Goal: Information Seeking & Learning: Find specific fact

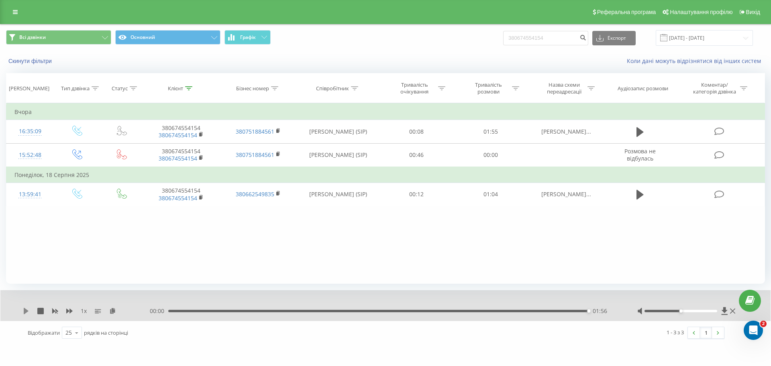
click at [29, 310] on icon at bounding box center [26, 311] width 6 height 6
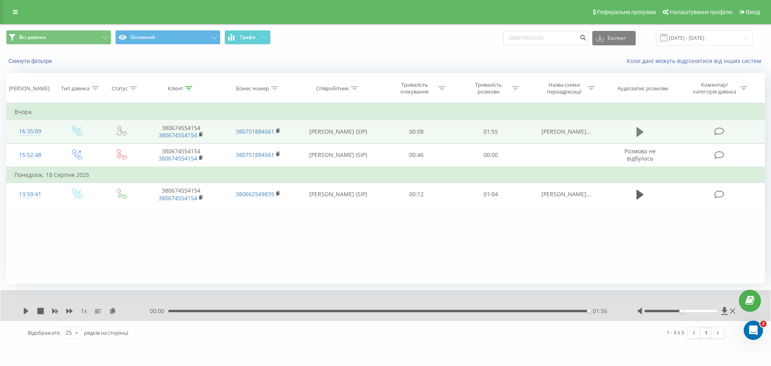
click at [640, 132] on icon at bounding box center [639, 132] width 7 height 10
click at [26, 314] on icon at bounding box center [26, 311] width 6 height 6
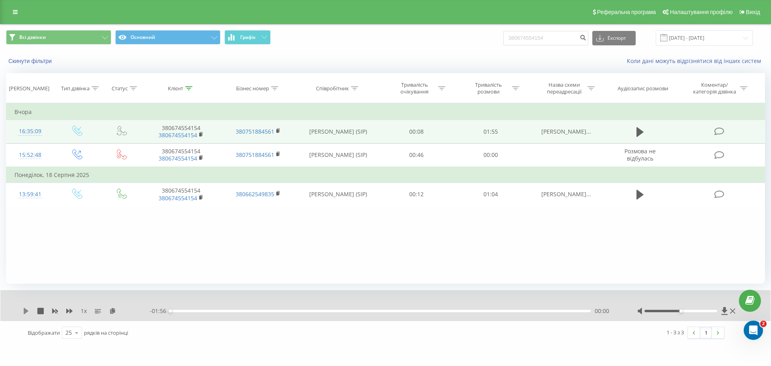
click at [27, 310] on icon at bounding box center [26, 311] width 5 height 6
drag, startPoint x: 209, startPoint y: 128, endPoint x: 159, endPoint y: 125, distance: 50.6
click at [159, 125] on td "380674554154 380674554154" at bounding box center [181, 131] width 77 height 23
copy td "380674554154"
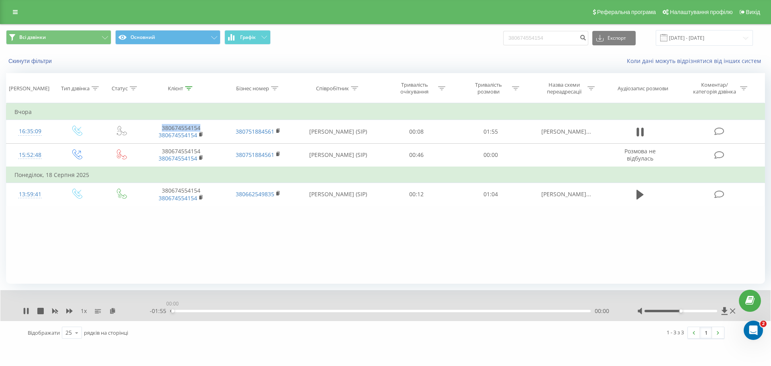
click at [172, 312] on div "00:00" at bounding box center [380, 311] width 420 height 2
click at [177, 312] on div "00:01" at bounding box center [380, 311] width 420 height 2
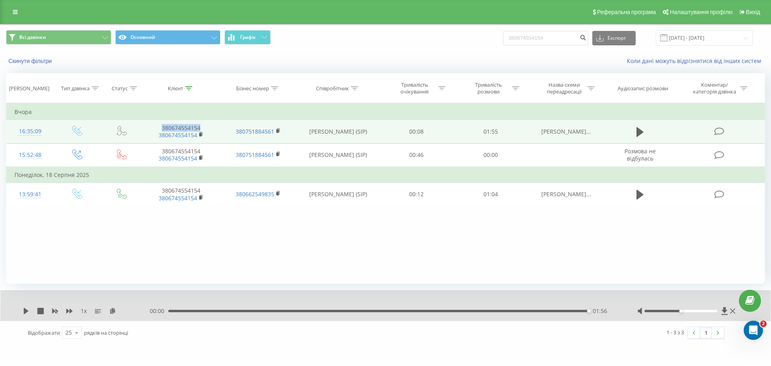
copy td "380674554154"
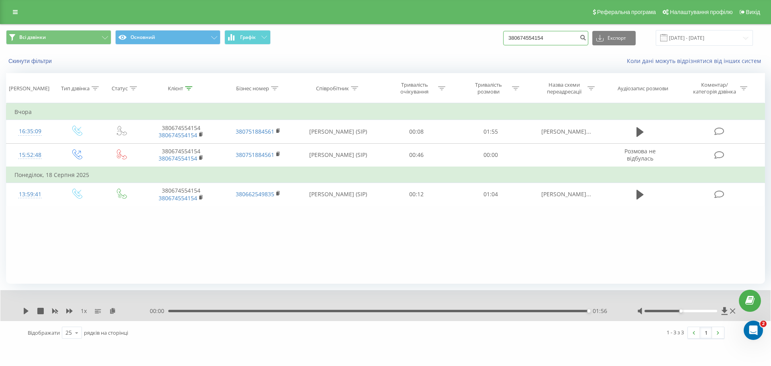
click at [569, 41] on input "380674554154" at bounding box center [545, 38] width 85 height 14
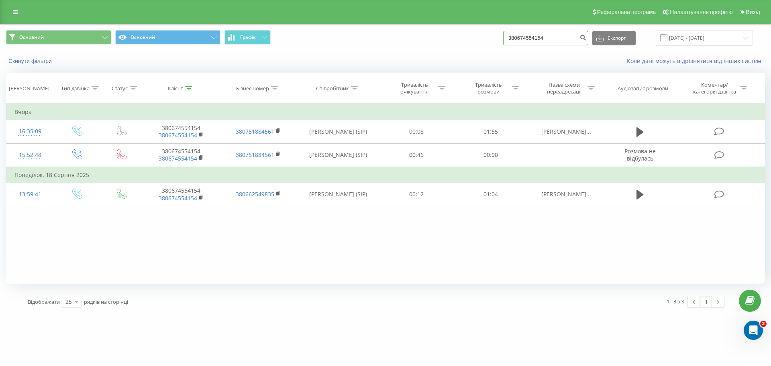
click at [542, 40] on input "380674554154" at bounding box center [545, 38] width 85 height 14
click at [586, 38] on icon "submit" at bounding box center [582, 36] width 7 height 5
click at [583, 38] on input "380674554154" at bounding box center [545, 38] width 85 height 14
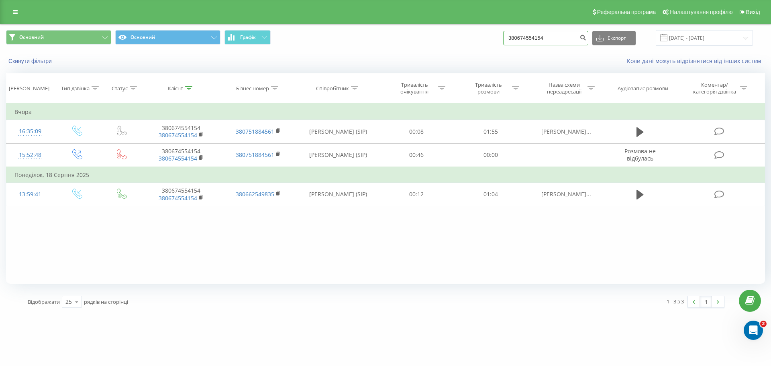
click at [583, 38] on input "380674554154" at bounding box center [545, 38] width 85 height 14
click at [571, 38] on input at bounding box center [545, 38] width 85 height 14
click at [586, 35] on icon "submit" at bounding box center [582, 36] width 7 height 5
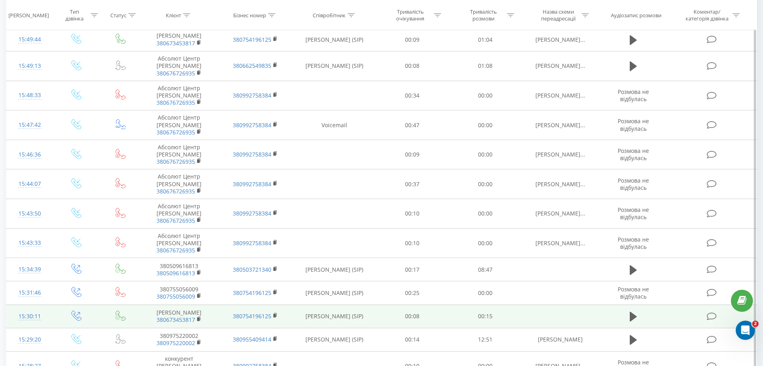
scroll to position [412, 0]
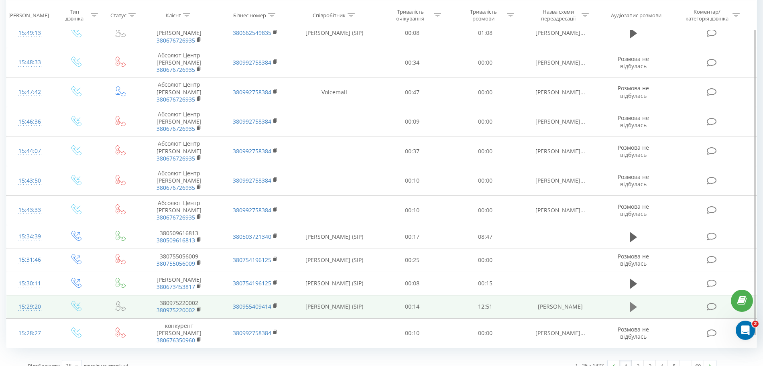
click at [629, 302] on button at bounding box center [634, 307] width 12 height 12
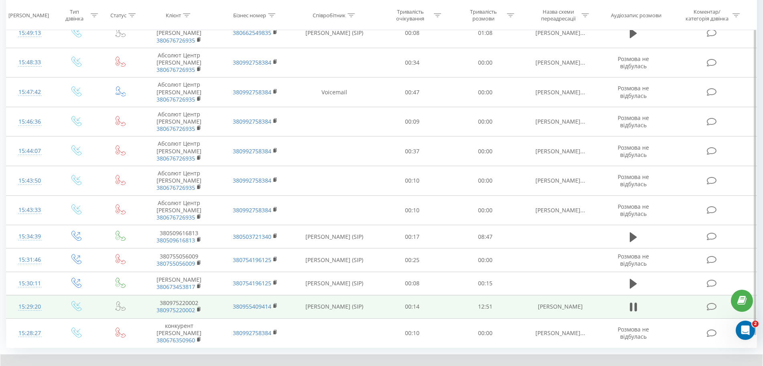
click at [192, 295] on td "380975220002 380975220002" at bounding box center [179, 306] width 76 height 23
copy td "380975220002"
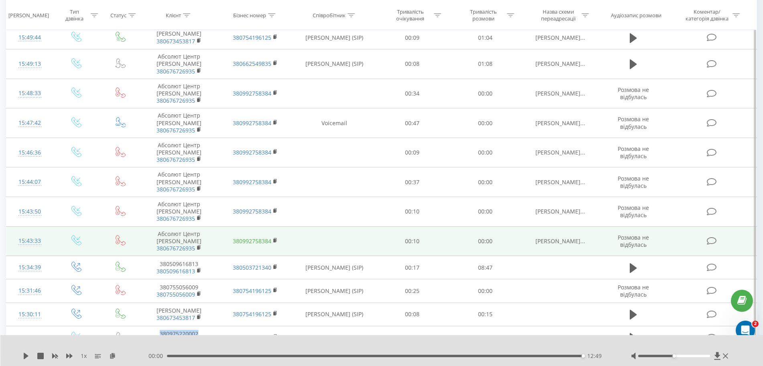
scroll to position [442, 0]
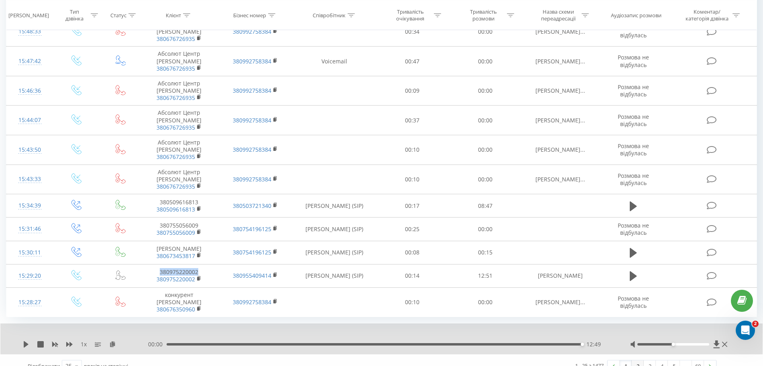
click at [637, 361] on link "2" at bounding box center [638, 366] width 12 height 11
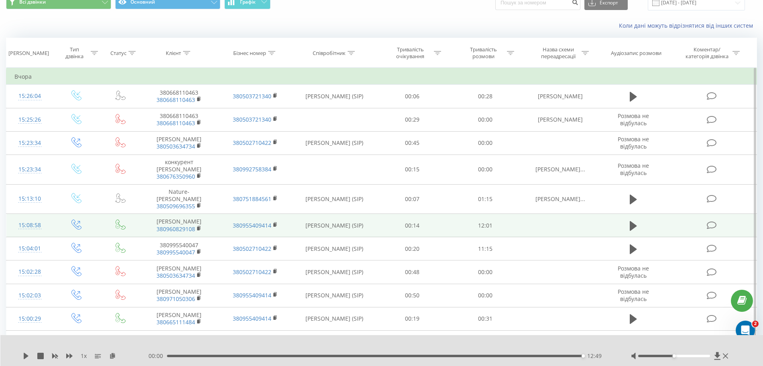
scroll to position [37, 0]
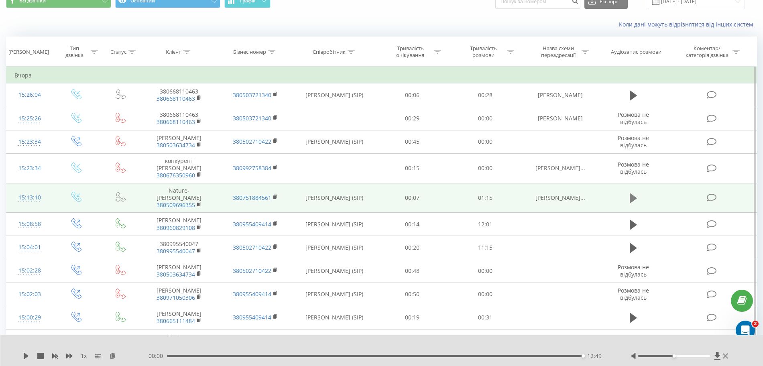
click at [636, 194] on icon at bounding box center [633, 199] width 7 height 10
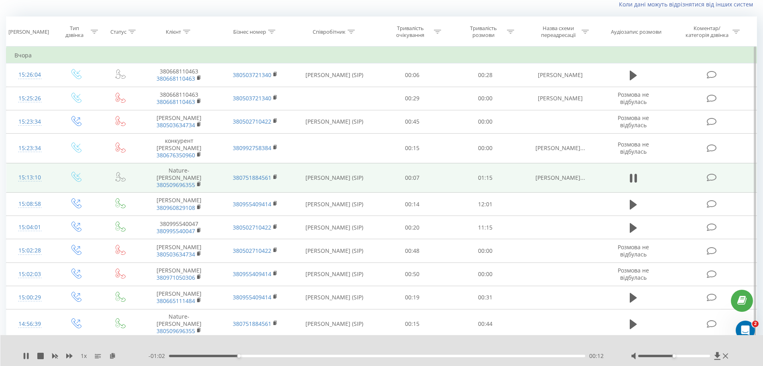
scroll to position [58, 0]
drag, startPoint x: 154, startPoint y: 173, endPoint x: 204, endPoint y: 169, distance: 50.3
click at [204, 180] on span "380509696355" at bounding box center [179, 183] width 60 height 7
drag, startPoint x: 212, startPoint y: 162, endPoint x: 150, endPoint y: 168, distance: 62.6
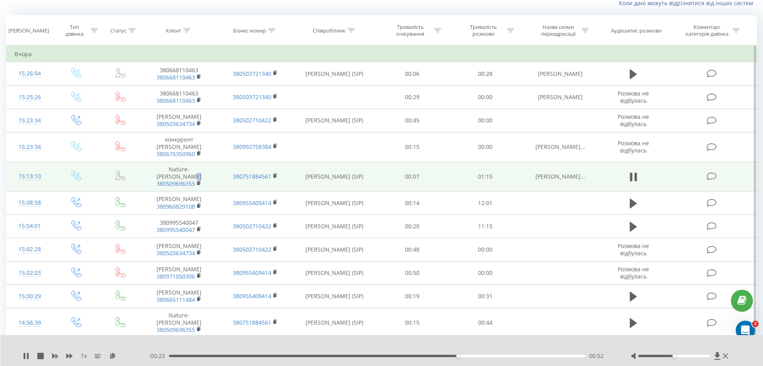
click at [150, 168] on td "Nature-forte Тарас 380509696355" at bounding box center [179, 177] width 76 height 30
click at [198, 180] on icon at bounding box center [199, 183] width 4 height 6
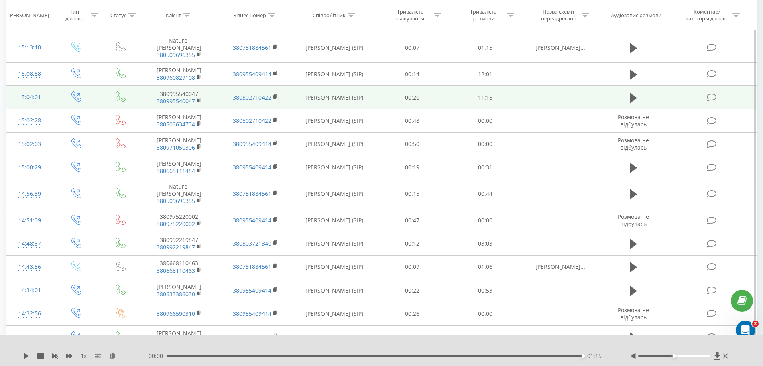
scroll to position [187, 0]
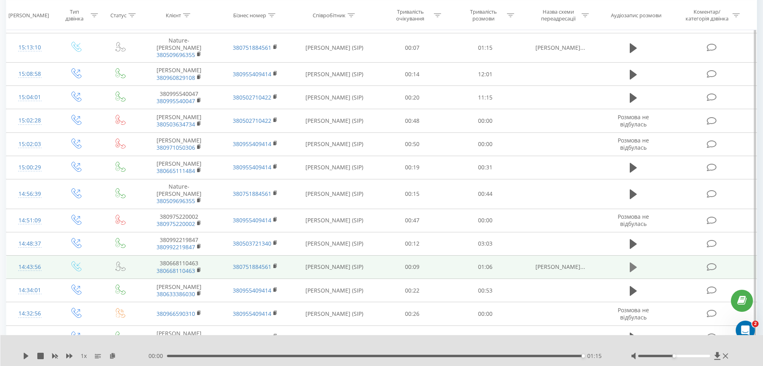
click at [636, 262] on icon at bounding box center [633, 267] width 7 height 11
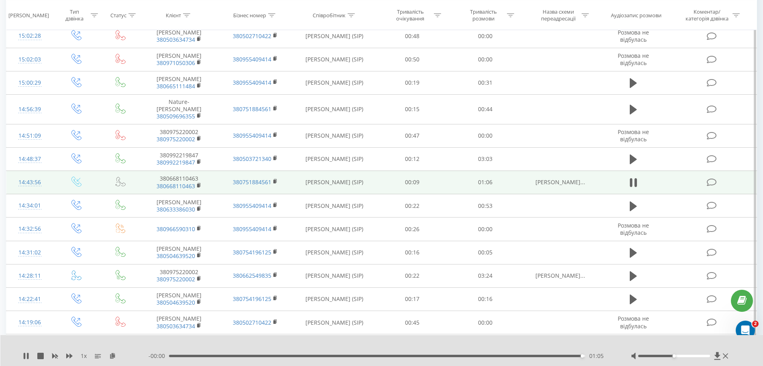
scroll to position [271, 0]
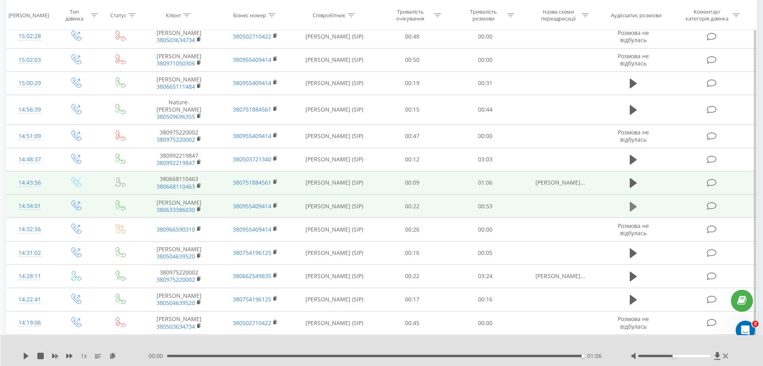
click at [634, 201] on icon at bounding box center [633, 206] width 7 height 11
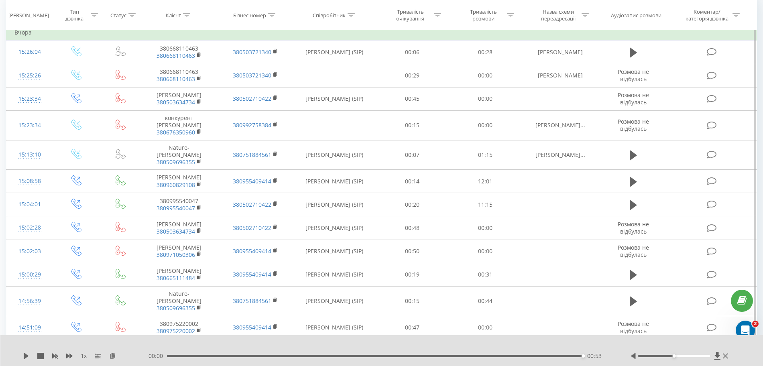
scroll to position [80, 0]
click at [210, 359] on div "00:00 00:53 00:53" at bounding box center [380, 356] width 463 height 8
click at [210, 357] on div "00:00 00:53 00:53" at bounding box center [380, 356] width 463 height 8
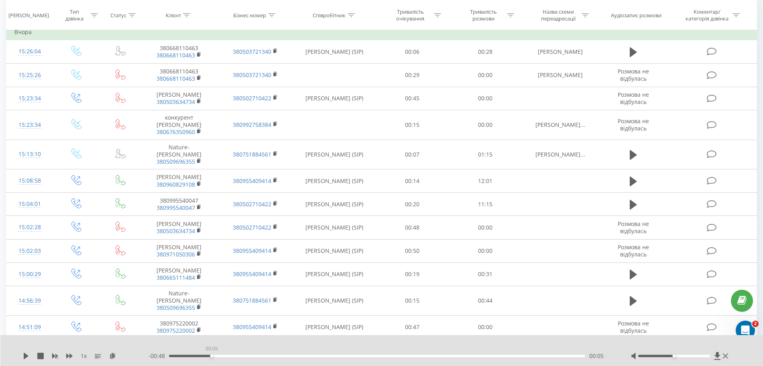
click at [210, 355] on div "00:05" at bounding box center [377, 356] width 416 height 2
click at [22, 360] on div "1 x - 00:48 00:05 00:05" at bounding box center [381, 350] width 763 height 31
click at [26, 354] on icon at bounding box center [26, 356] width 6 height 6
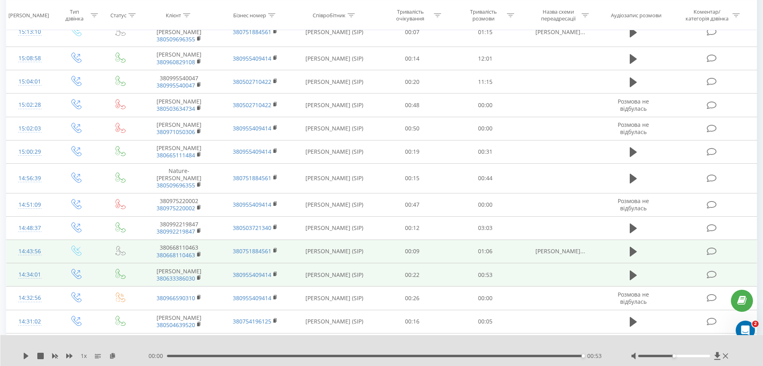
scroll to position [203, 0]
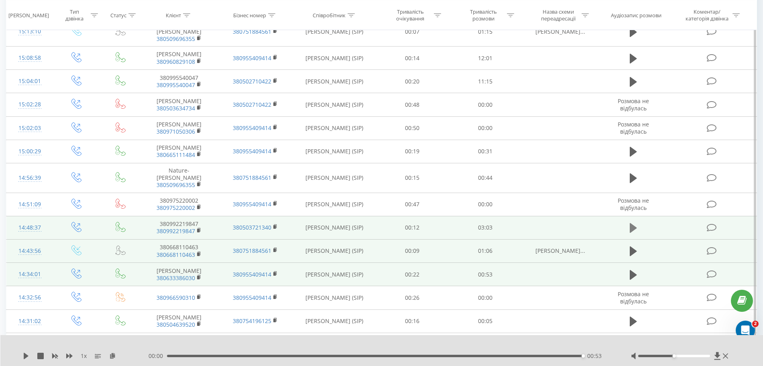
click at [632, 223] on icon at bounding box center [633, 228] width 7 height 10
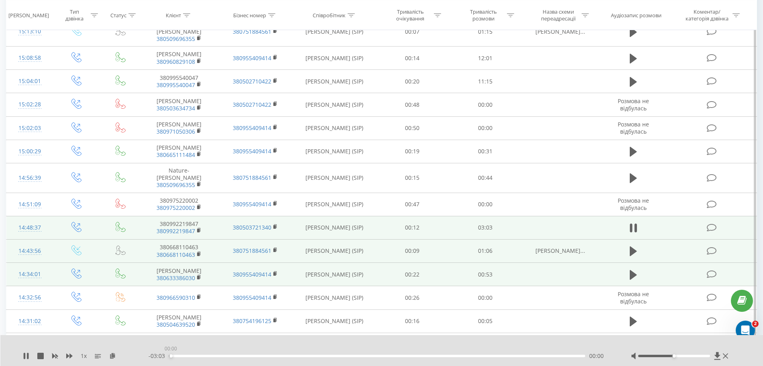
click at [171, 356] on div "00:00" at bounding box center [377, 356] width 416 height 2
click at [628, 245] on button at bounding box center [634, 251] width 12 height 12
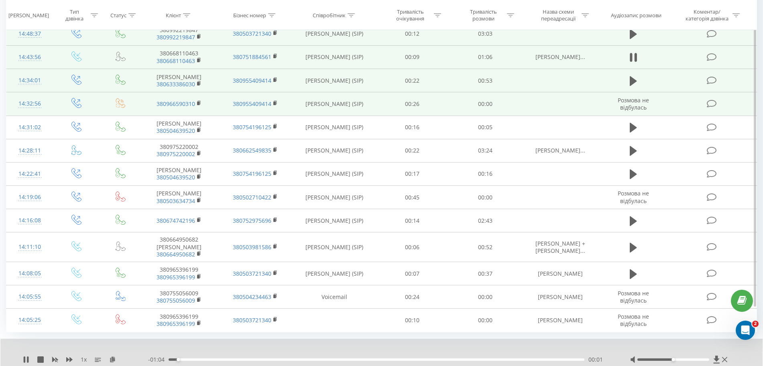
scroll to position [399, 0]
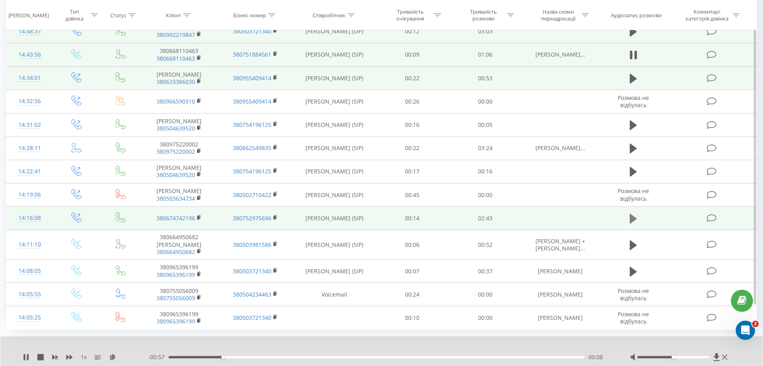
click at [635, 214] on icon at bounding box center [633, 219] width 7 height 10
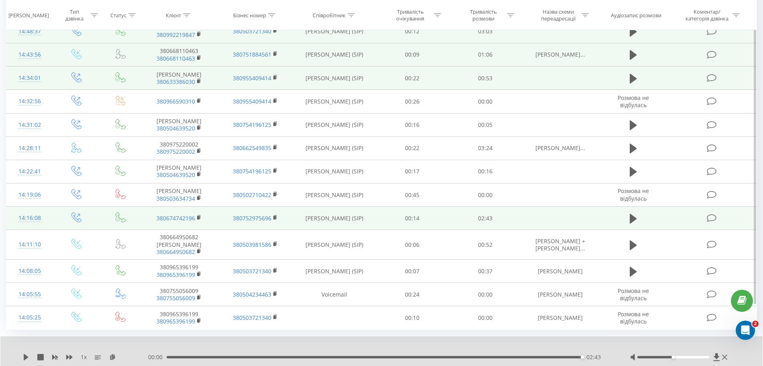
click at [167, 353] on div "00:00 02:43 02:43" at bounding box center [379, 357] width 462 height 8
click at [174, 353] on div "00:00 02:43 02:43" at bounding box center [379, 357] width 462 height 8
click at [169, 353] on div "00:00 02:43 02:43" at bounding box center [379, 357] width 462 height 8
click at [169, 356] on div "02:43" at bounding box center [375, 357] width 416 height 2
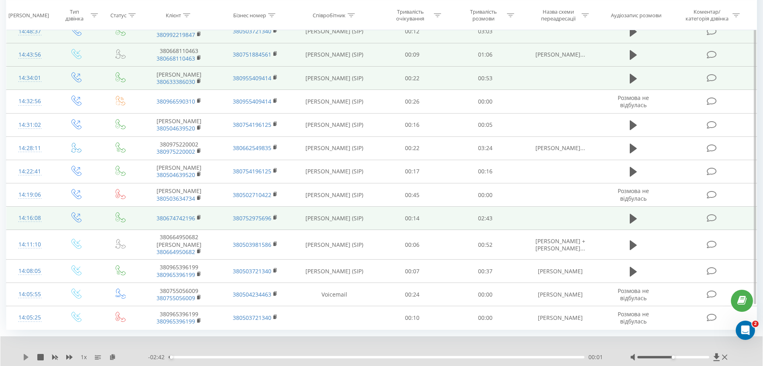
click at [26, 354] on icon at bounding box center [26, 357] width 5 height 6
drag, startPoint x: 214, startPoint y: 204, endPoint x: 152, endPoint y: 194, distance: 62.5
click at [152, 207] on td "380674742196" at bounding box center [179, 218] width 76 height 23
copy link "380674742196"
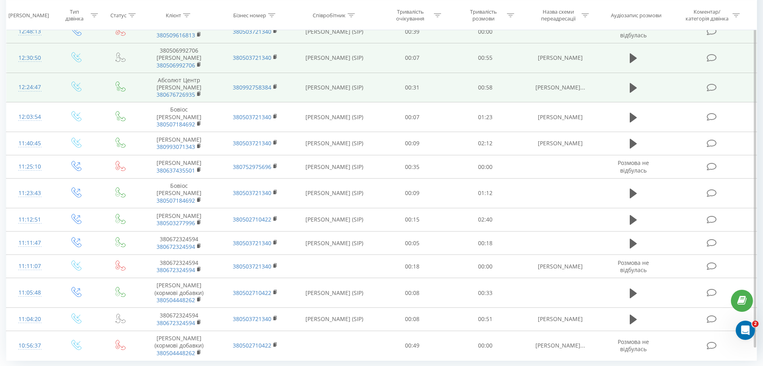
scroll to position [430, 0]
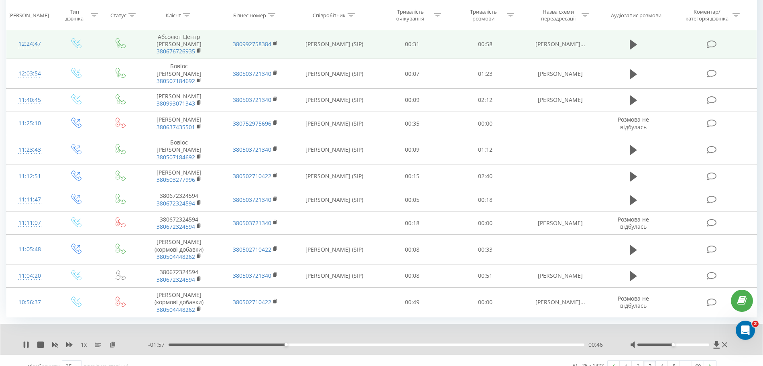
click at [173, 341] on div "- 01:57 00:46 00:46" at bounding box center [379, 345] width 462 height 8
click at [173, 341] on div "- 01:56 00:47 00:47" at bounding box center [379, 345] width 462 height 8
click at [173, 344] on div "00:48" at bounding box center [377, 345] width 416 height 2
click at [23, 337] on div "1 x 00:00 02:43 02:43" at bounding box center [381, 339] width 762 height 31
click at [25, 342] on icon at bounding box center [26, 345] width 5 height 6
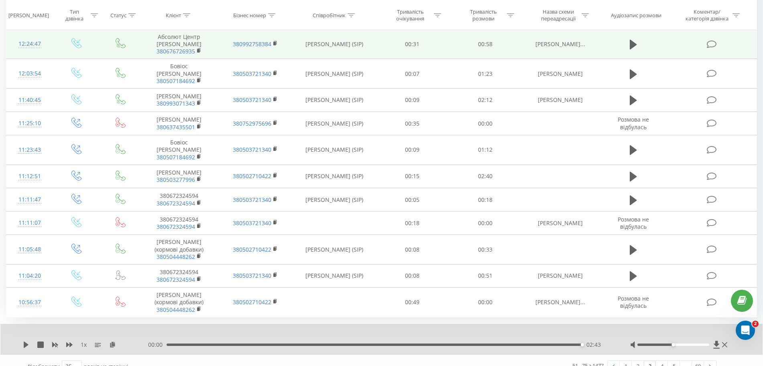
drag, startPoint x: 175, startPoint y: 334, endPoint x: 171, endPoint y: 334, distance: 4.5
click at [171, 341] on div "00:00 02:43 02:43" at bounding box center [379, 345] width 462 height 8
click at [171, 344] on div "02:43" at bounding box center [375, 345] width 416 height 2
click at [23, 342] on icon at bounding box center [26, 345] width 6 height 6
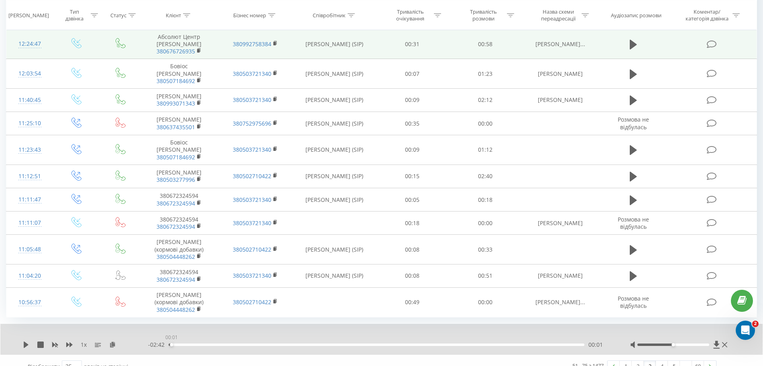
click at [171, 344] on div "00:01" at bounding box center [377, 345] width 416 height 2
drag, startPoint x: 20, startPoint y: 335, endPoint x: 25, endPoint y: 332, distance: 5.9
click at [25, 332] on div "1 x - 02:43 00:00 00:00" at bounding box center [381, 339] width 762 height 31
click at [25, 342] on icon at bounding box center [26, 345] width 5 height 6
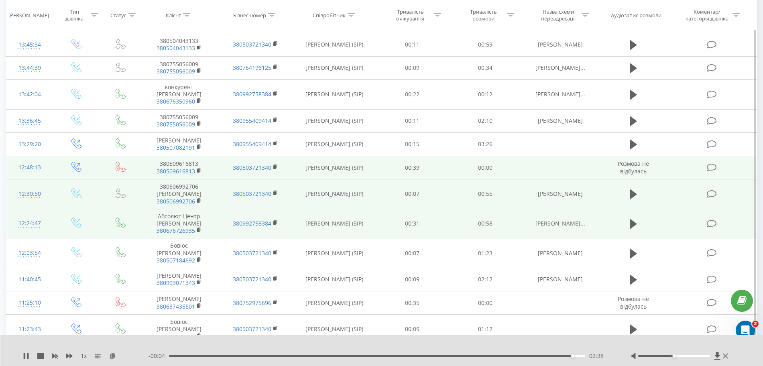
scroll to position [250, 0]
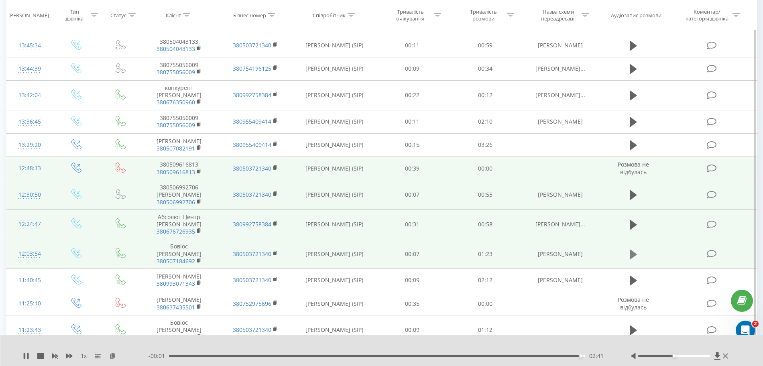
click at [634, 249] on icon at bounding box center [633, 254] width 7 height 10
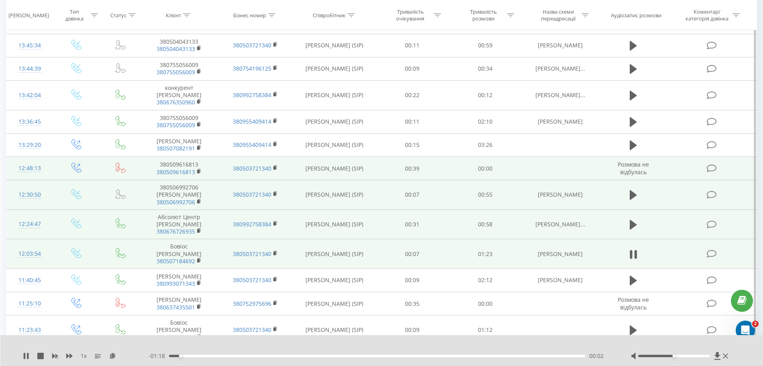
click at [29, 359] on div "1 x" at bounding box center [86, 356] width 126 height 8
click at [28, 358] on icon at bounding box center [28, 356] width 2 height 6
click at [25, 356] on icon at bounding box center [26, 356] width 5 height 6
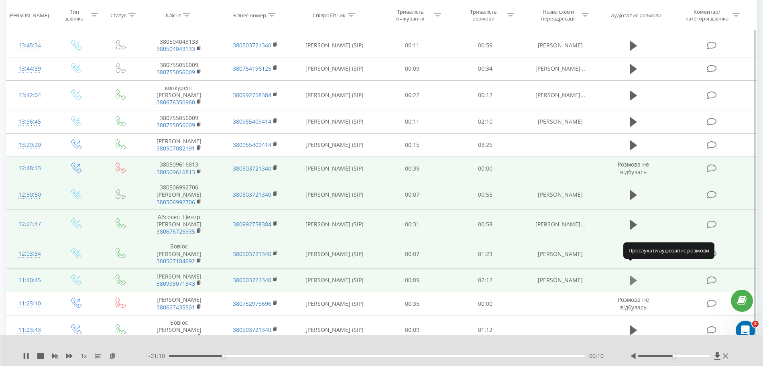
click at [636, 276] on icon at bounding box center [633, 281] width 7 height 10
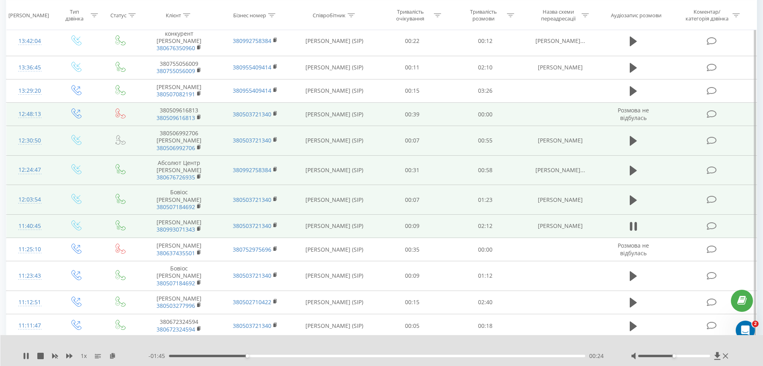
scroll to position [304, 0]
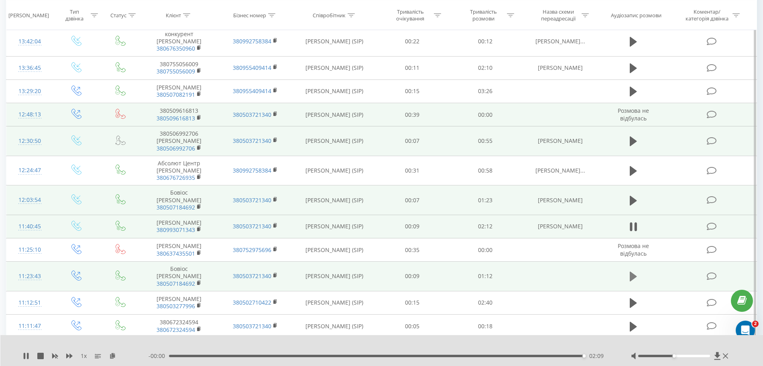
click at [633, 272] on icon at bounding box center [633, 277] width 7 height 10
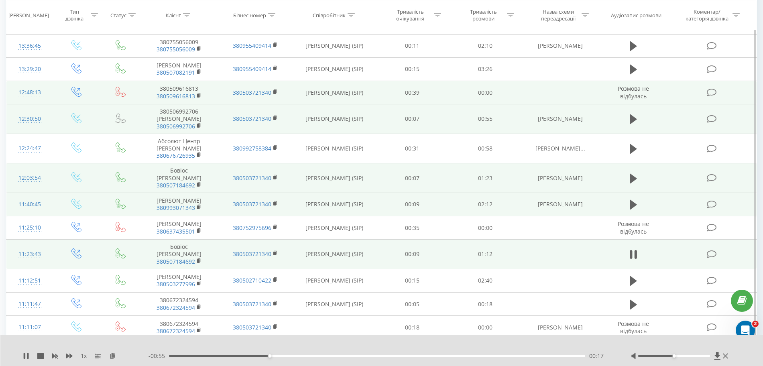
scroll to position [326, 0]
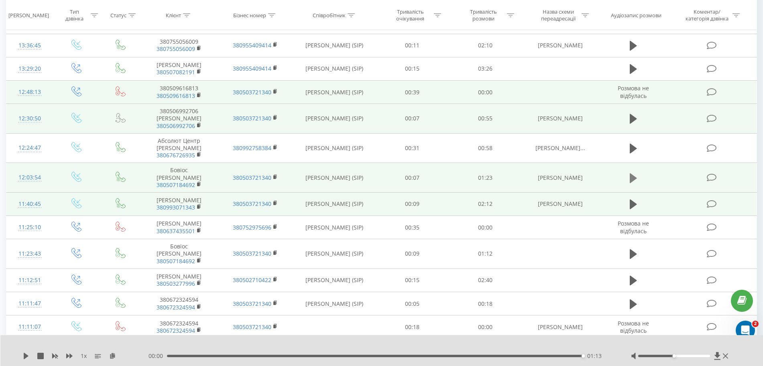
click at [632, 173] on icon at bounding box center [633, 178] width 7 height 10
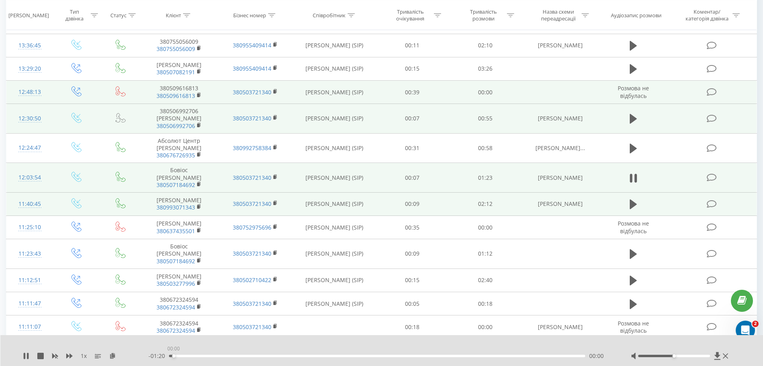
click at [173, 356] on div "00:00" at bounding box center [377, 356] width 416 height 2
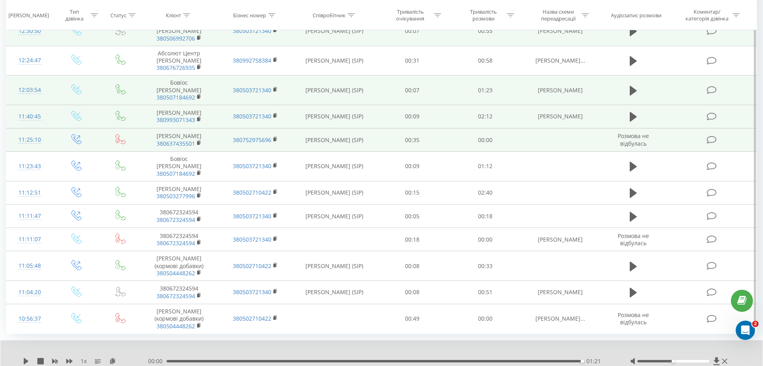
scroll to position [413, 0]
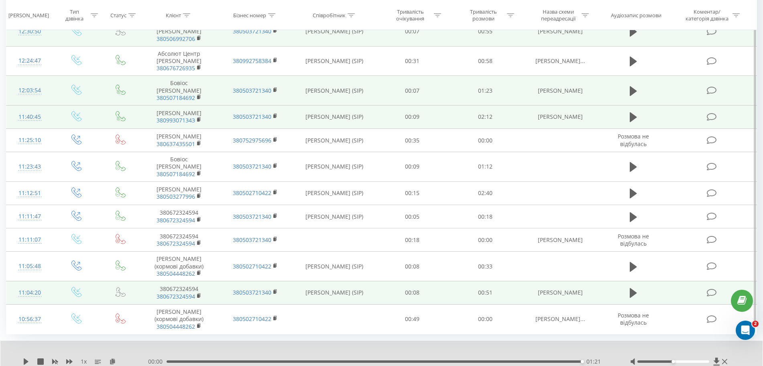
click at [628, 293] on span at bounding box center [634, 297] width 12 height 8
click at [640, 281] on td at bounding box center [634, 292] width 70 height 23
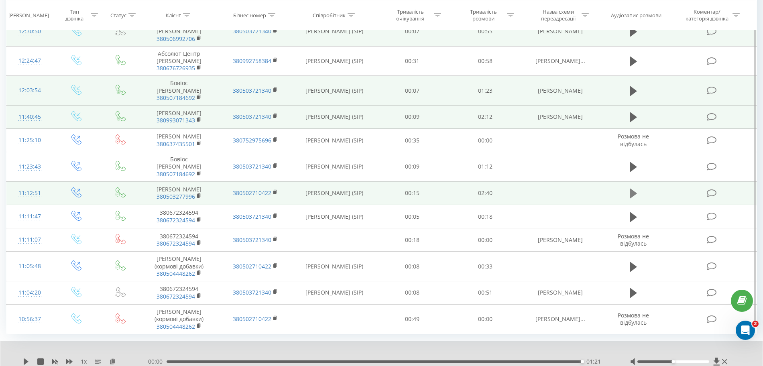
click at [632, 189] on icon at bounding box center [633, 194] width 7 height 10
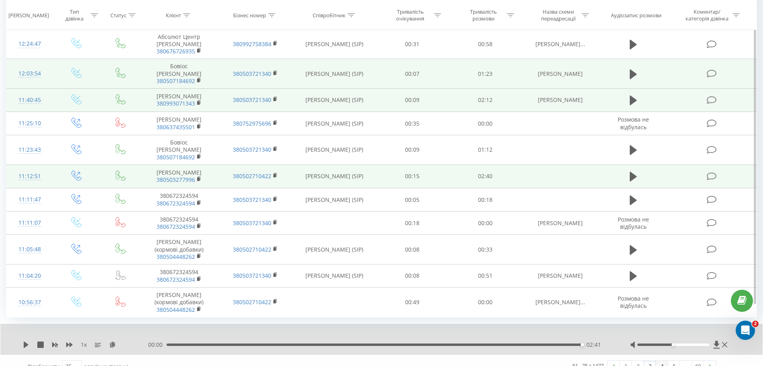
click at [659, 361] on link "4" at bounding box center [662, 366] width 12 height 11
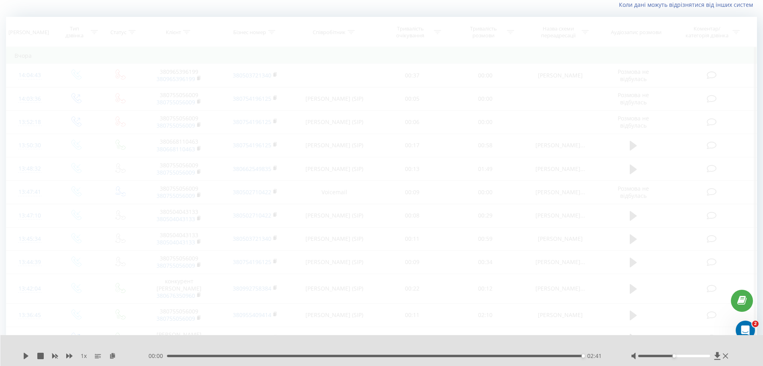
scroll to position [53, 0]
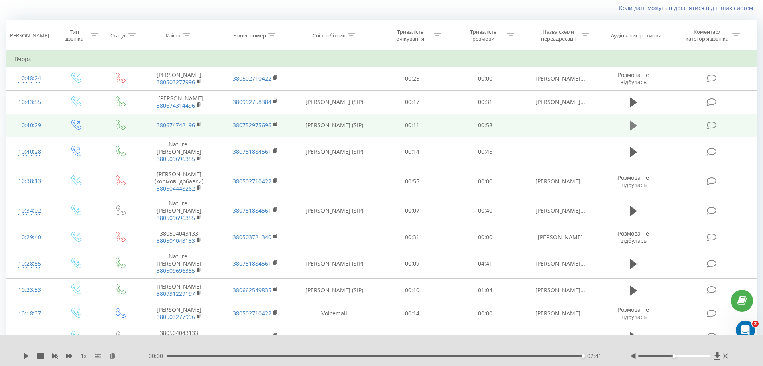
click at [632, 120] on icon at bounding box center [633, 125] width 7 height 11
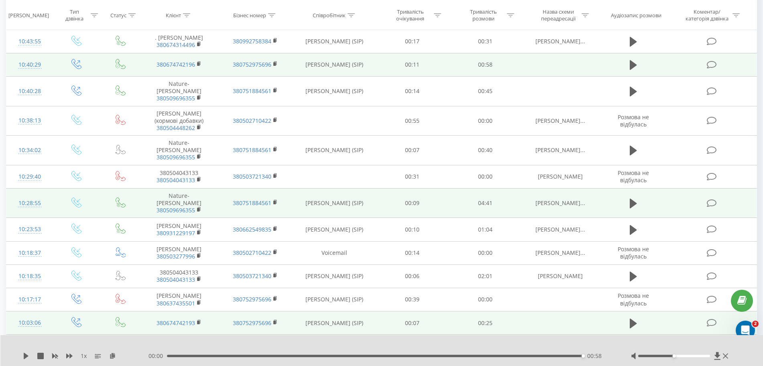
scroll to position [112, 0]
click at [637, 200] on icon at bounding box center [633, 205] width 7 height 11
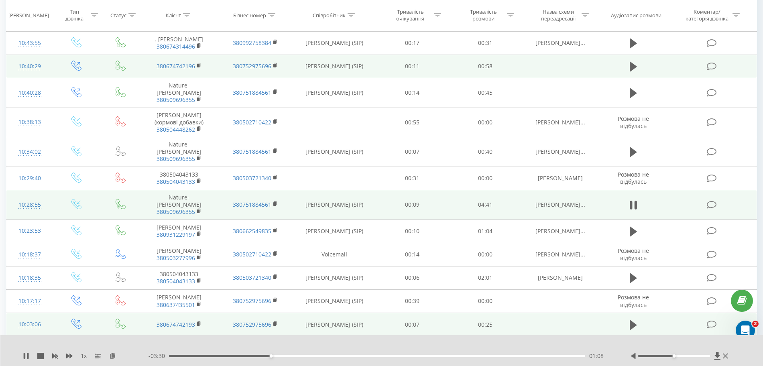
click at [197, 208] on span "380509696355" at bounding box center [179, 211] width 60 height 7
click at [200, 208] on icon at bounding box center [199, 211] width 4 height 6
drag, startPoint x: 215, startPoint y: 185, endPoint x: 155, endPoint y: 184, distance: 59.8
click at [155, 190] on td "Nature-forte Тарас 380509696355" at bounding box center [179, 205] width 76 height 30
copy td "Nature-forte Тарас"
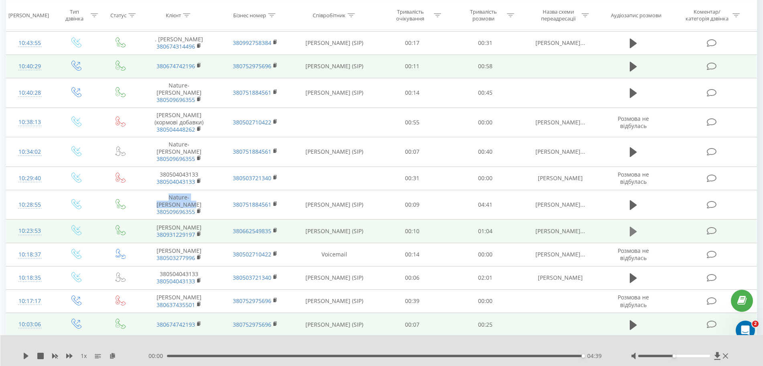
click at [634, 227] on icon at bounding box center [633, 232] width 7 height 10
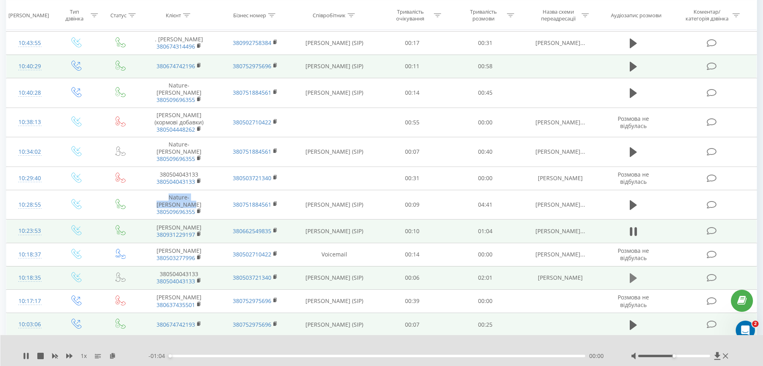
click at [635, 273] on icon at bounding box center [633, 278] width 7 height 11
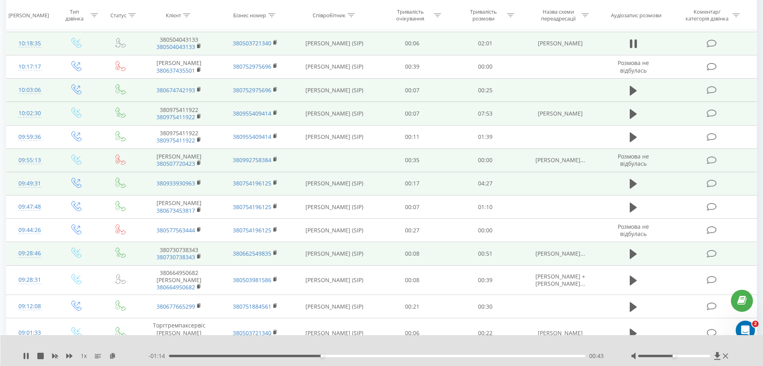
scroll to position [347, 0]
click at [174, 357] on div "00:01" at bounding box center [377, 356] width 416 height 2
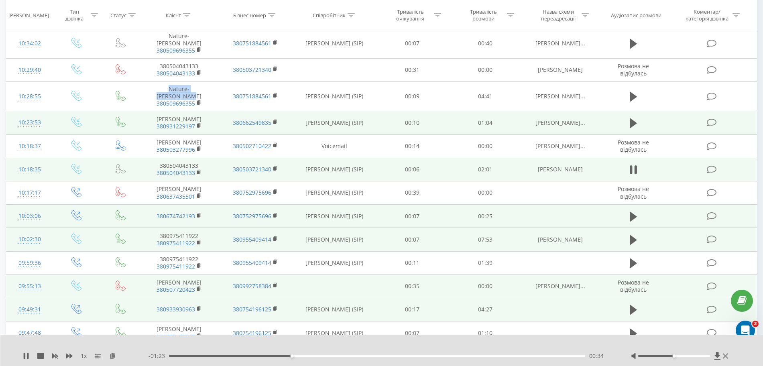
scroll to position [221, 0]
click at [627, 230] on td at bounding box center [634, 238] width 70 height 23
drag, startPoint x: 626, startPoint y: 227, endPoint x: 632, endPoint y: 227, distance: 5.6
click at [632, 227] on td at bounding box center [634, 238] width 70 height 23
click at [632, 234] on icon at bounding box center [633, 239] width 7 height 10
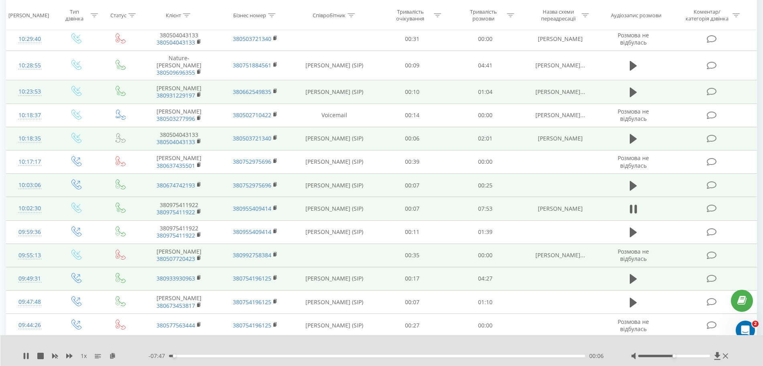
scroll to position [251, 0]
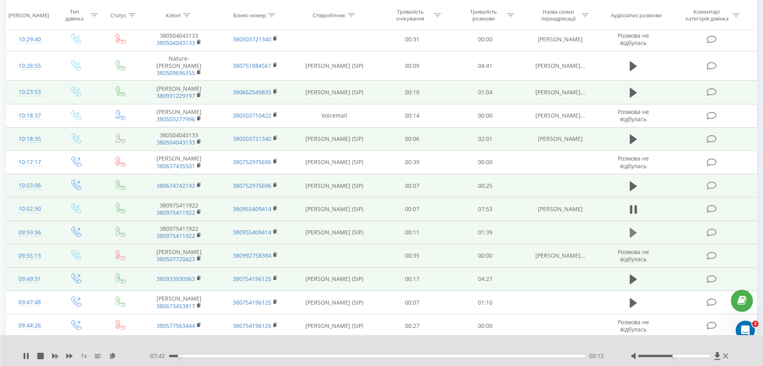
click at [632, 228] on icon at bounding box center [633, 233] width 7 height 10
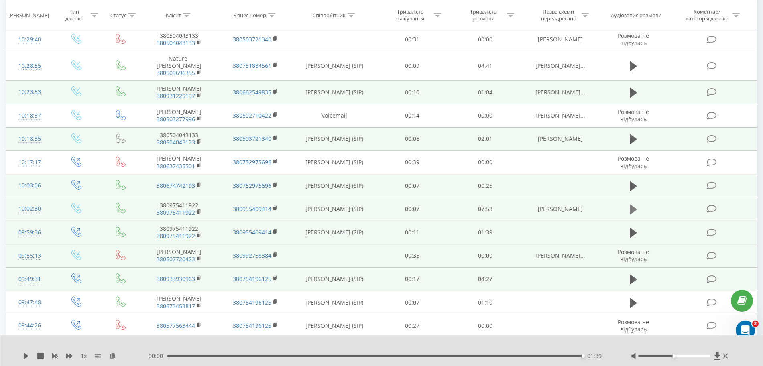
click at [630, 205] on icon at bounding box center [633, 210] width 7 height 10
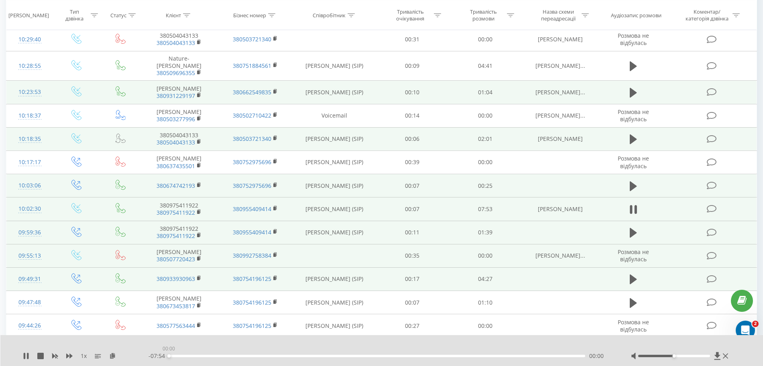
drag, startPoint x: 189, startPoint y: 356, endPoint x: 153, endPoint y: 353, distance: 36.6
click at [153, 353] on div "- 07:54 00:00 00:00" at bounding box center [380, 356] width 463 height 8
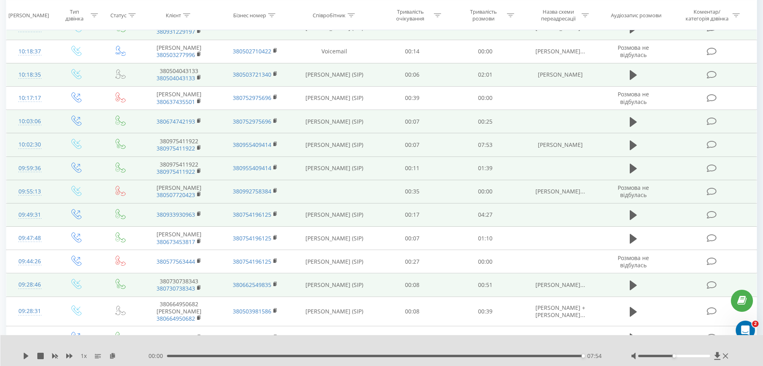
scroll to position [316, 0]
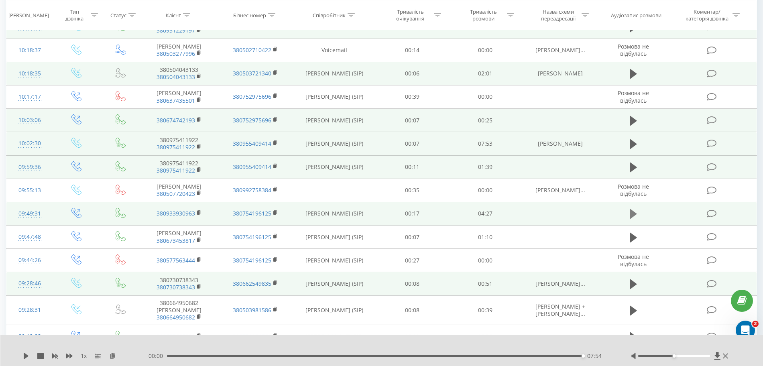
click at [634, 208] on icon at bounding box center [633, 213] width 7 height 11
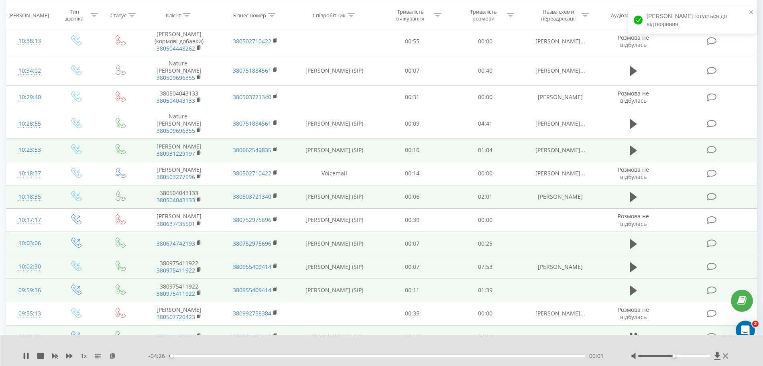
scroll to position [185, 0]
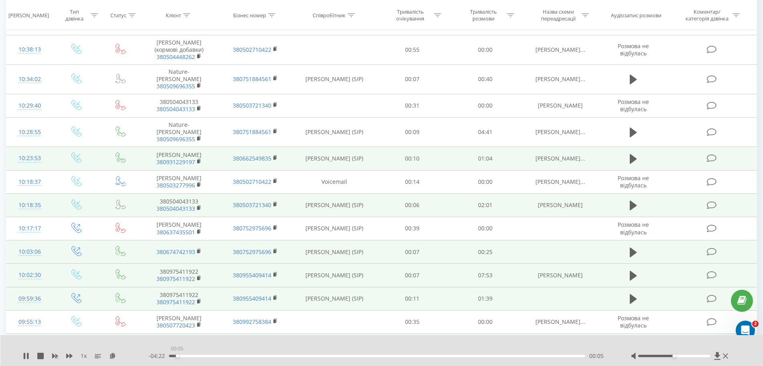
click at [177, 356] on div "00:05" at bounding box center [377, 356] width 416 height 2
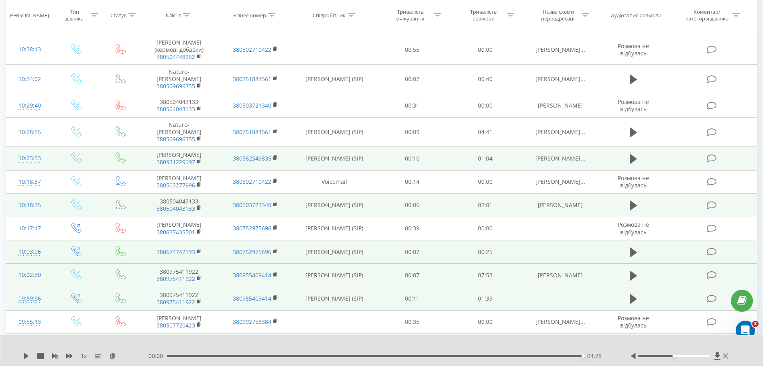
click at [576, 356] on div "04:28" at bounding box center [375, 356] width 416 height 2
click at [27, 357] on icon at bounding box center [26, 356] width 5 height 6
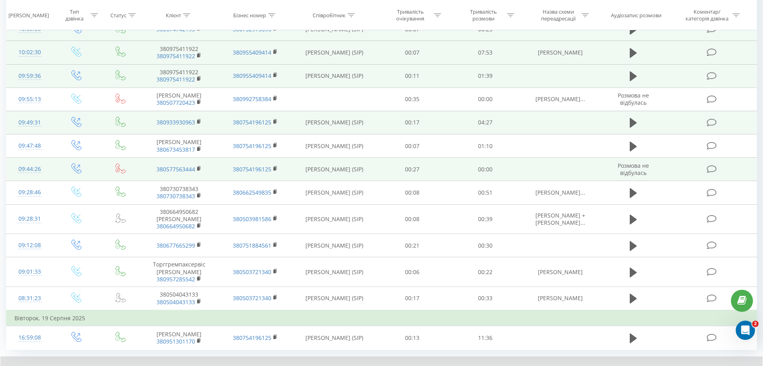
scroll to position [434, 0]
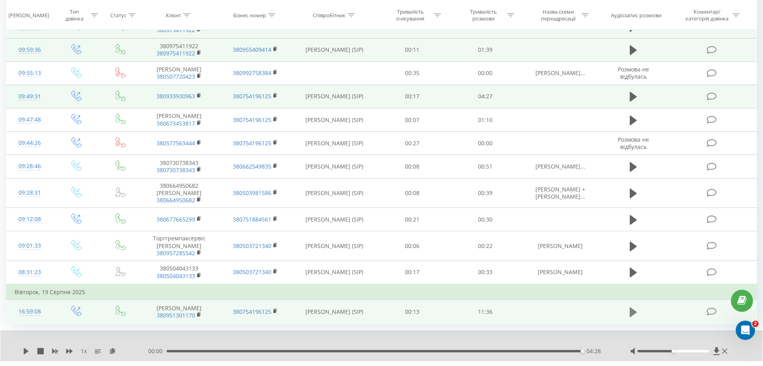
click at [628, 306] on button at bounding box center [634, 312] width 12 height 12
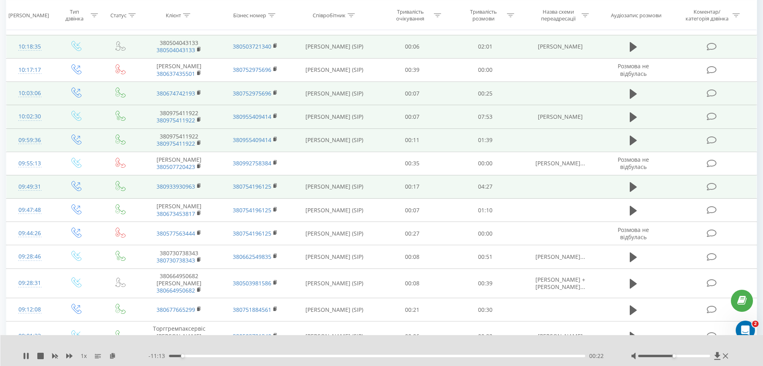
scroll to position [341, 0]
drag, startPoint x: 173, startPoint y: 359, endPoint x: 173, endPoint y: 354, distance: 4.4
click at [173, 354] on div "- 11:08 00:27 00:27" at bounding box center [380, 356] width 463 height 8
click at [173, 357] on div "00:06" at bounding box center [377, 356] width 416 height 2
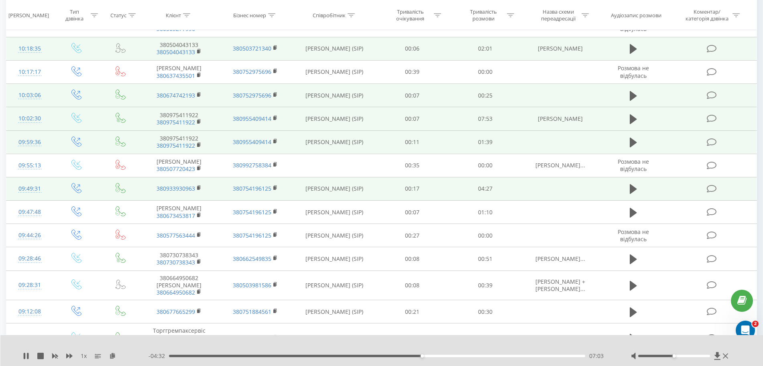
click at [143, 340] on div "1 x - 04:32 07:03 07:03" at bounding box center [381, 350] width 763 height 31
click at [21, 358] on div "1 x - 02:33 09:02 09:02" at bounding box center [381, 350] width 763 height 31
click at [26, 356] on icon at bounding box center [26, 356] width 6 height 6
click at [196, 357] on div "00:45" at bounding box center [377, 356] width 416 height 2
click at [24, 357] on icon at bounding box center [26, 356] width 5 height 6
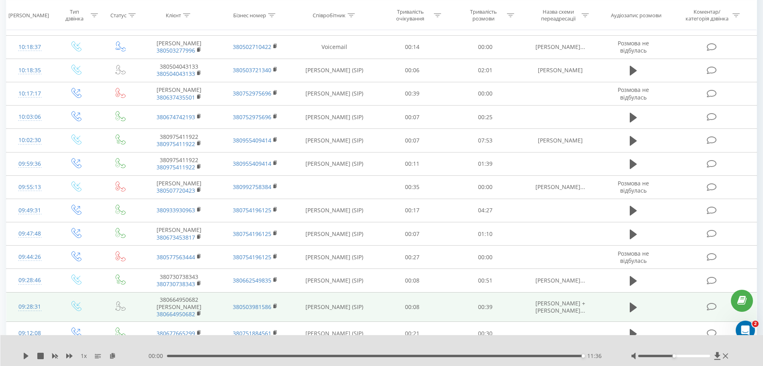
scroll to position [434, 0]
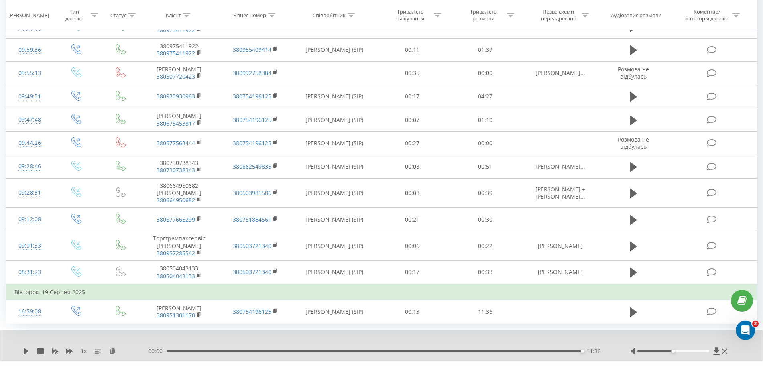
click at [672, 366] on link "5" at bounding box center [674, 372] width 12 height 11
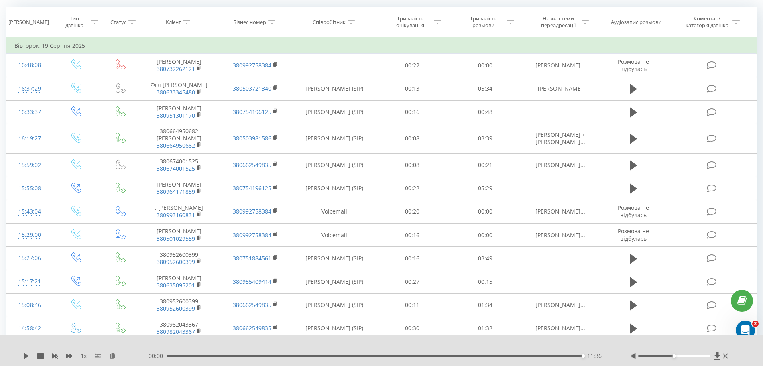
scroll to position [53, 0]
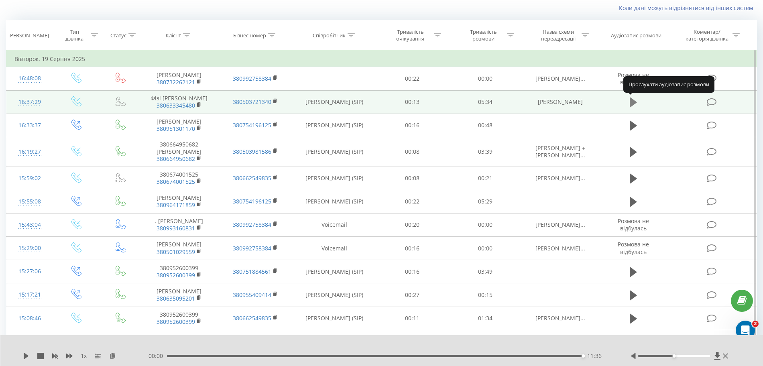
click at [629, 101] on button at bounding box center [634, 102] width 12 height 12
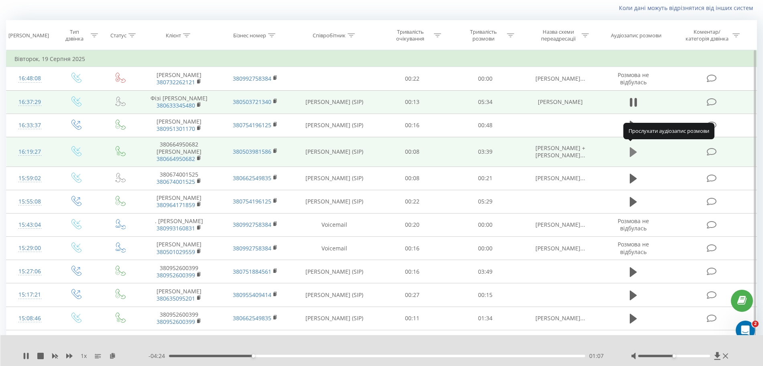
click at [632, 151] on icon at bounding box center [633, 152] width 7 height 10
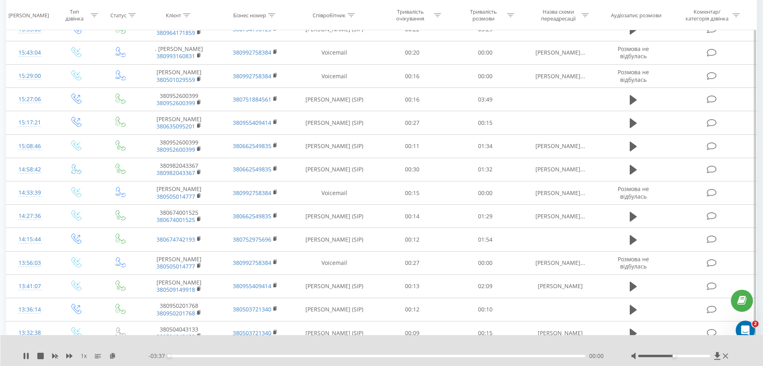
scroll to position [226, 0]
click at [26, 357] on icon at bounding box center [26, 356] width 6 height 6
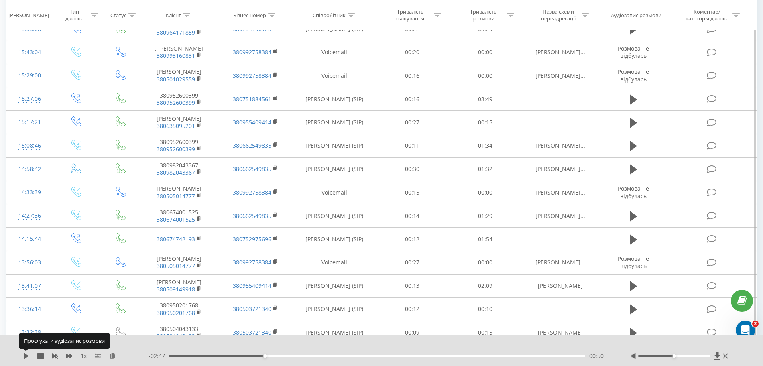
click at [26, 357] on icon at bounding box center [26, 356] width 5 height 6
click at [667, 355] on div at bounding box center [674, 356] width 72 height 2
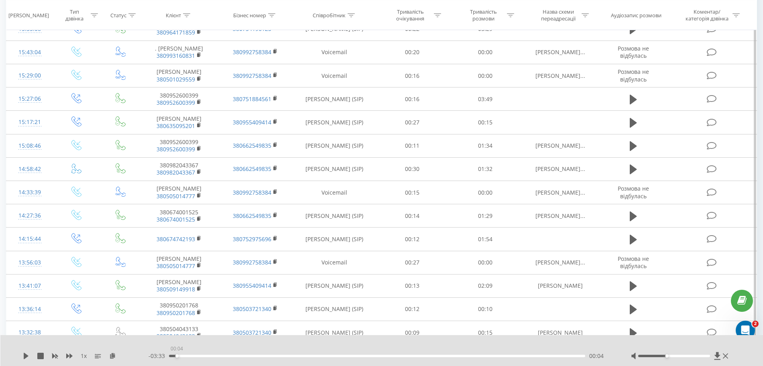
click at [177, 355] on div "00:04" at bounding box center [377, 356] width 416 height 2
click at [24, 356] on icon at bounding box center [26, 356] width 5 height 6
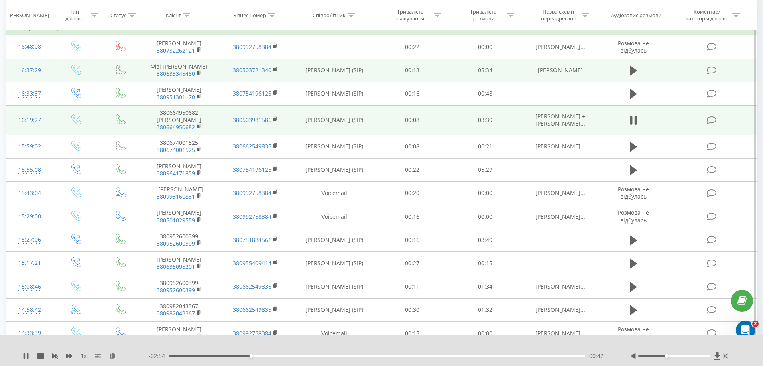
scroll to position [79, 0]
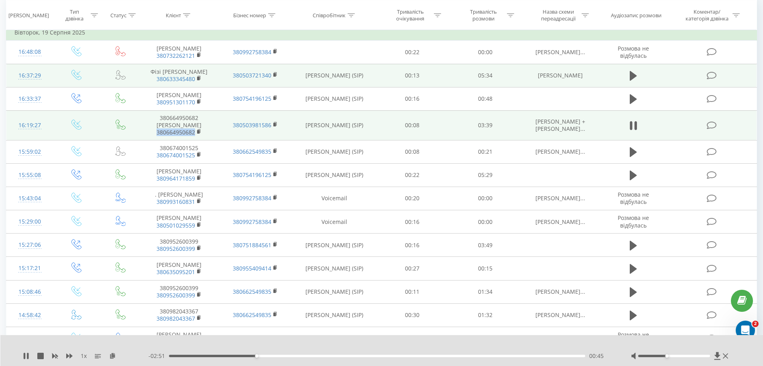
drag, startPoint x: 213, startPoint y: 131, endPoint x: 155, endPoint y: 130, distance: 57.4
click at [155, 130] on td "380664950682 Софія 380664950682" at bounding box center [179, 125] width 76 height 30
copy link "380664950682"
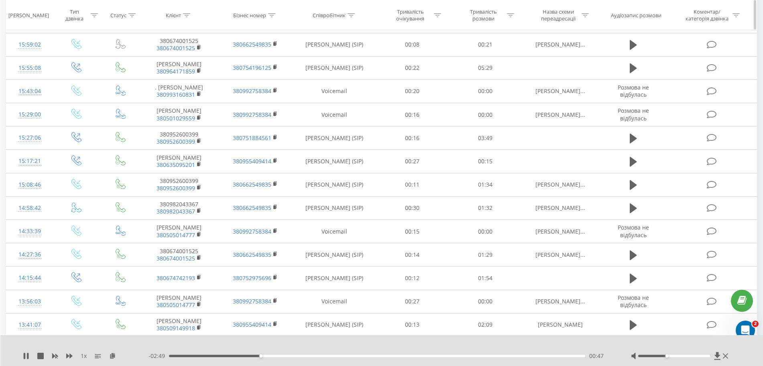
scroll to position [0, 0]
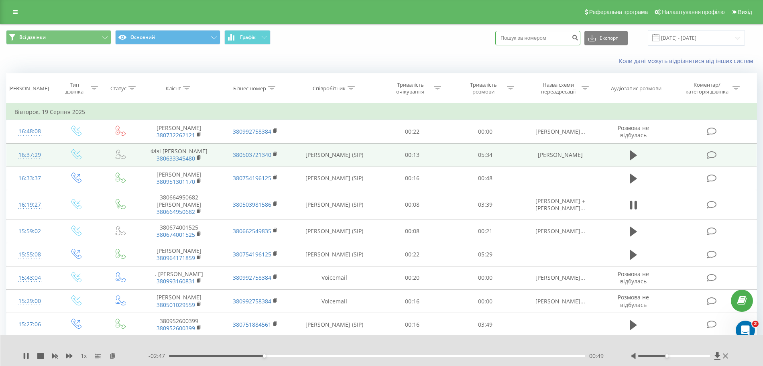
click at [542, 42] on input at bounding box center [537, 38] width 85 height 14
paste input "380664950682"
type input "380664950682"
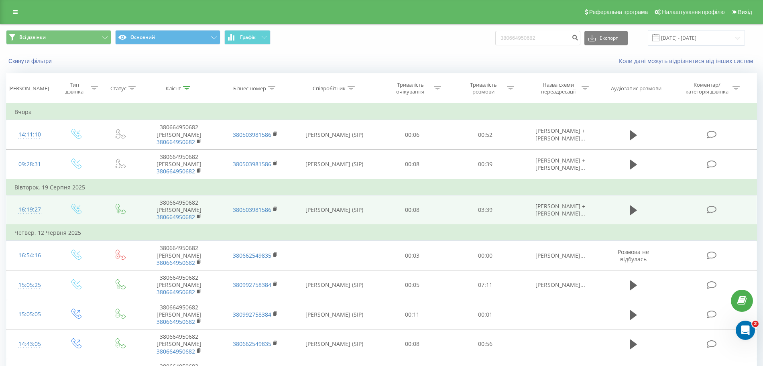
scroll to position [3, 0]
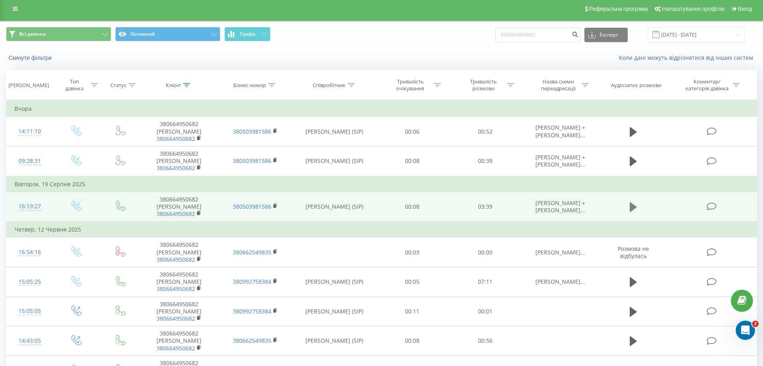
click at [633, 202] on icon at bounding box center [633, 207] width 7 height 10
click at [633, 202] on icon at bounding box center [633, 207] width 7 height 11
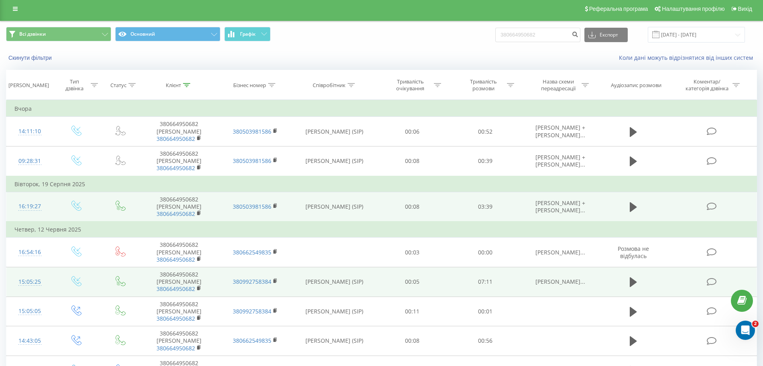
click at [626, 267] on td at bounding box center [634, 282] width 70 height 30
click at [629, 276] on button at bounding box center [634, 282] width 12 height 12
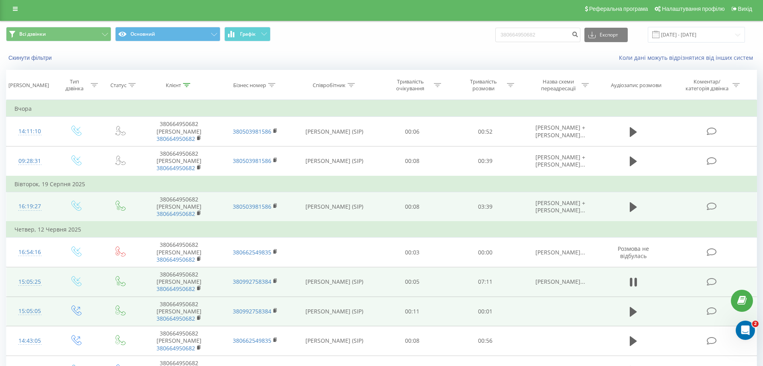
scroll to position [0, 0]
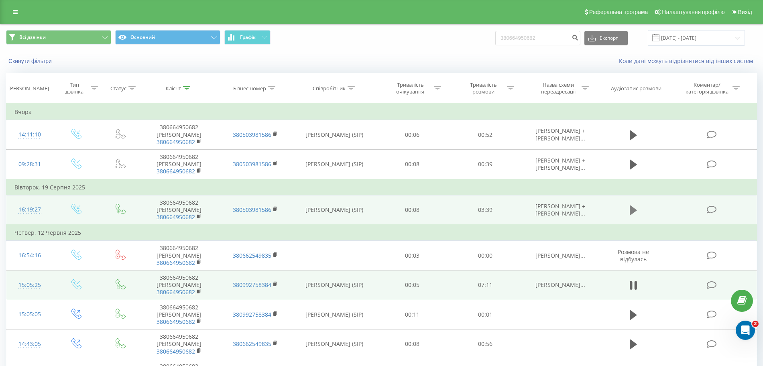
click at [631, 206] on icon at bounding box center [633, 211] width 7 height 10
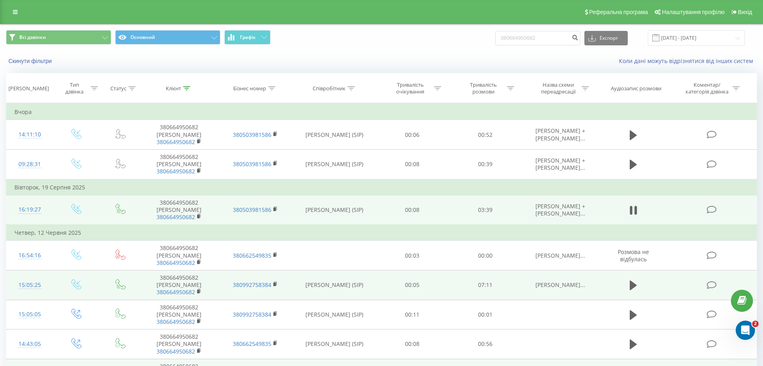
scroll to position [34, 0]
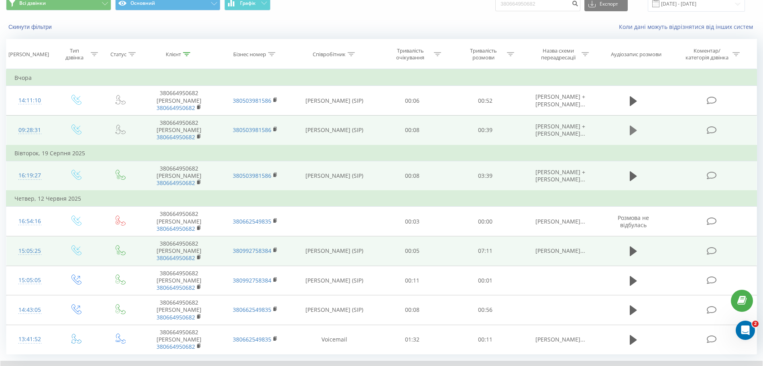
drag, startPoint x: 634, startPoint y: 112, endPoint x: 632, endPoint y: 118, distance: 6.1
click at [632, 118] on td at bounding box center [634, 130] width 70 height 30
click at [632, 126] on icon at bounding box center [633, 131] width 7 height 10
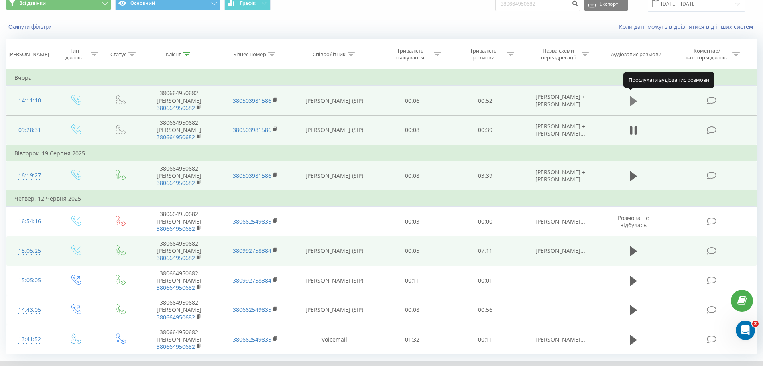
click at [636, 96] on icon at bounding box center [633, 101] width 7 height 11
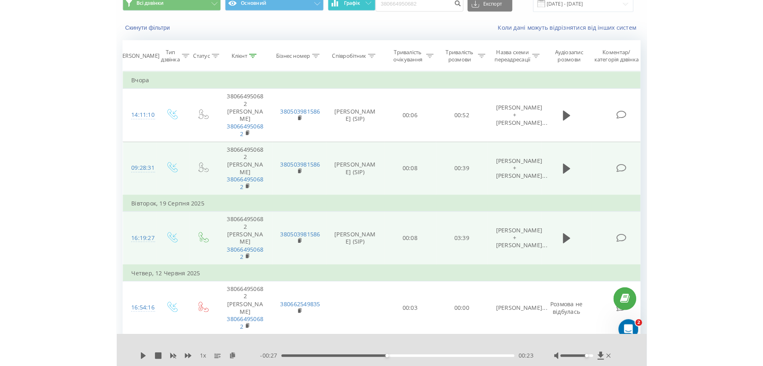
scroll to position [3, 0]
